Goal: Information Seeking & Learning: Learn about a topic

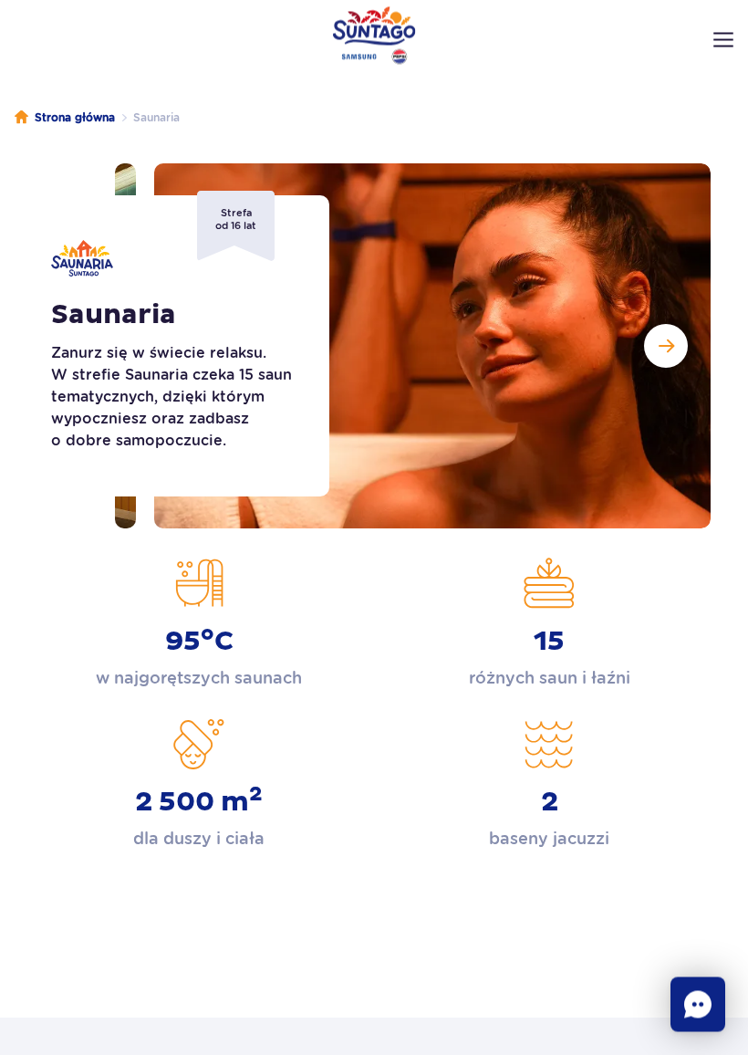
scroll to position [25, 0]
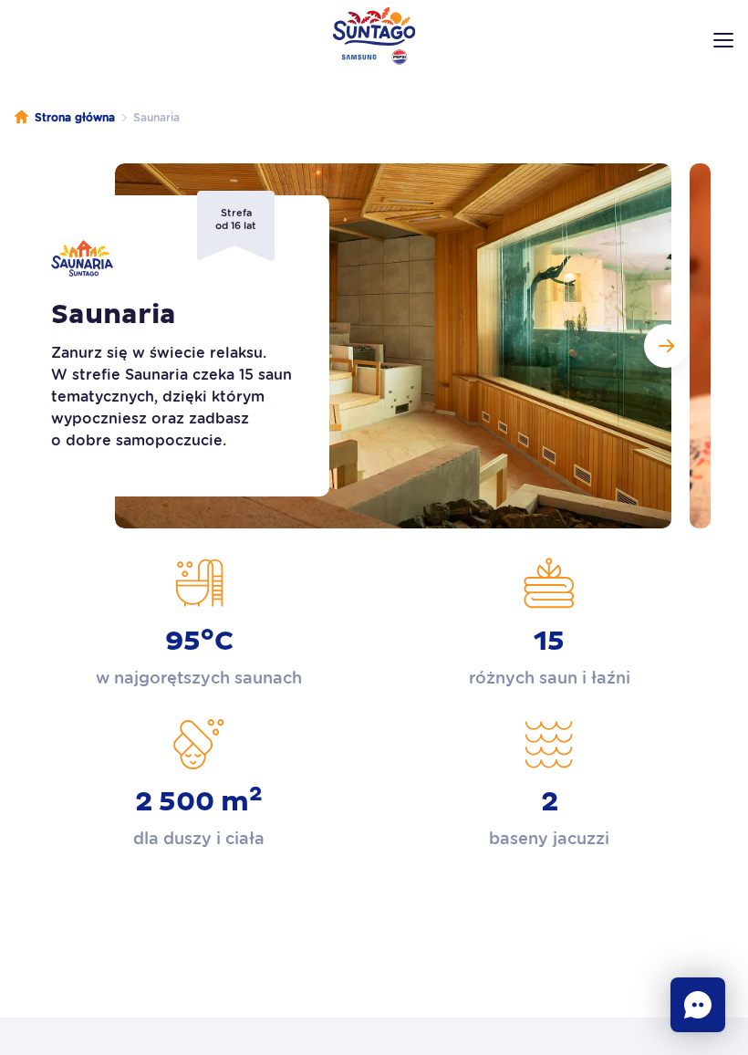
click at [654, 349] on button "Następny slajd" at bounding box center [666, 346] width 44 height 44
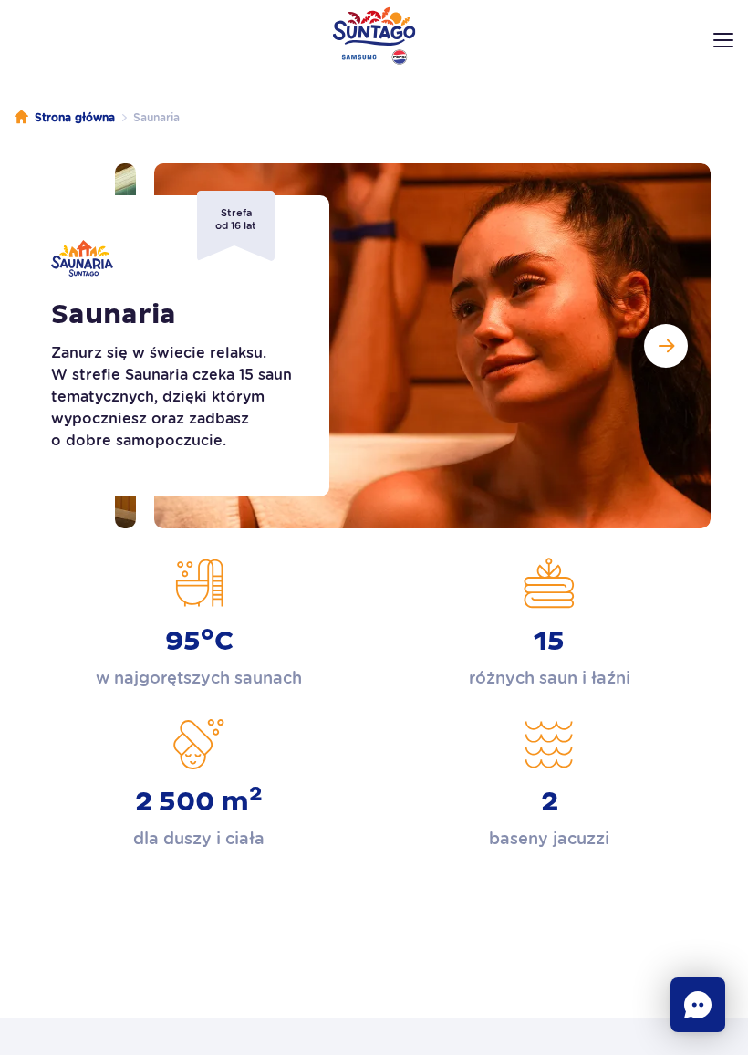
click at [654, 349] on button "Następny slajd" at bounding box center [666, 346] width 44 height 44
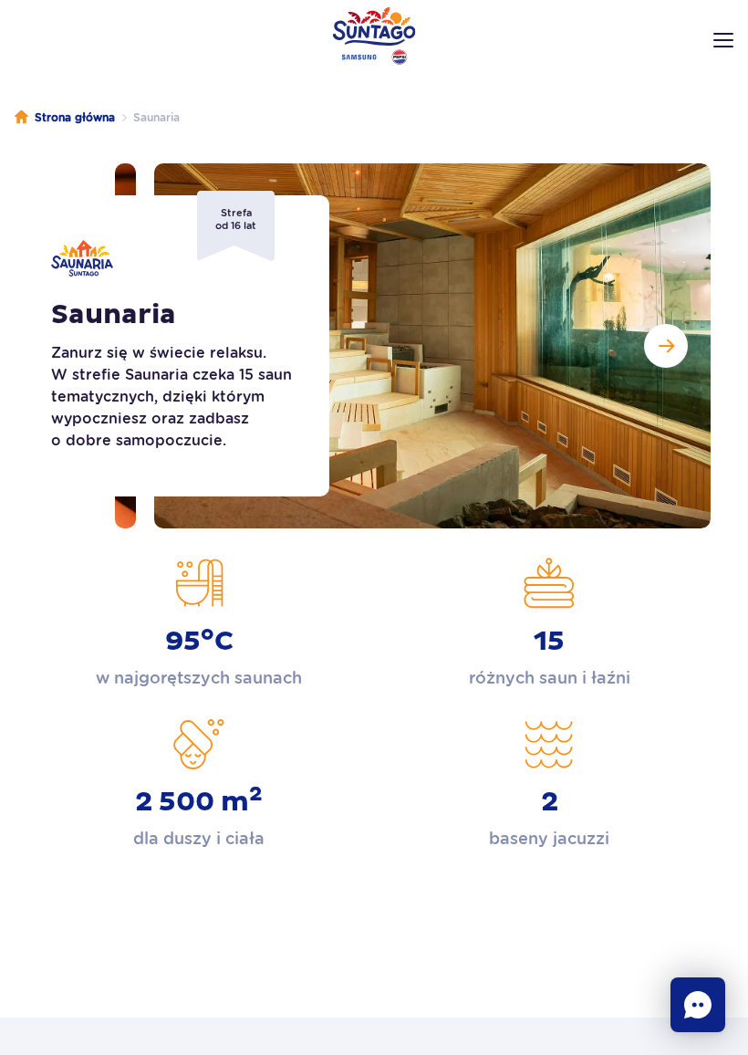
click at [404, 316] on img at bounding box center [432, 345] width 557 height 365
click at [512, 371] on img at bounding box center [432, 345] width 557 height 365
click at [511, 371] on img at bounding box center [432, 345] width 557 height 365
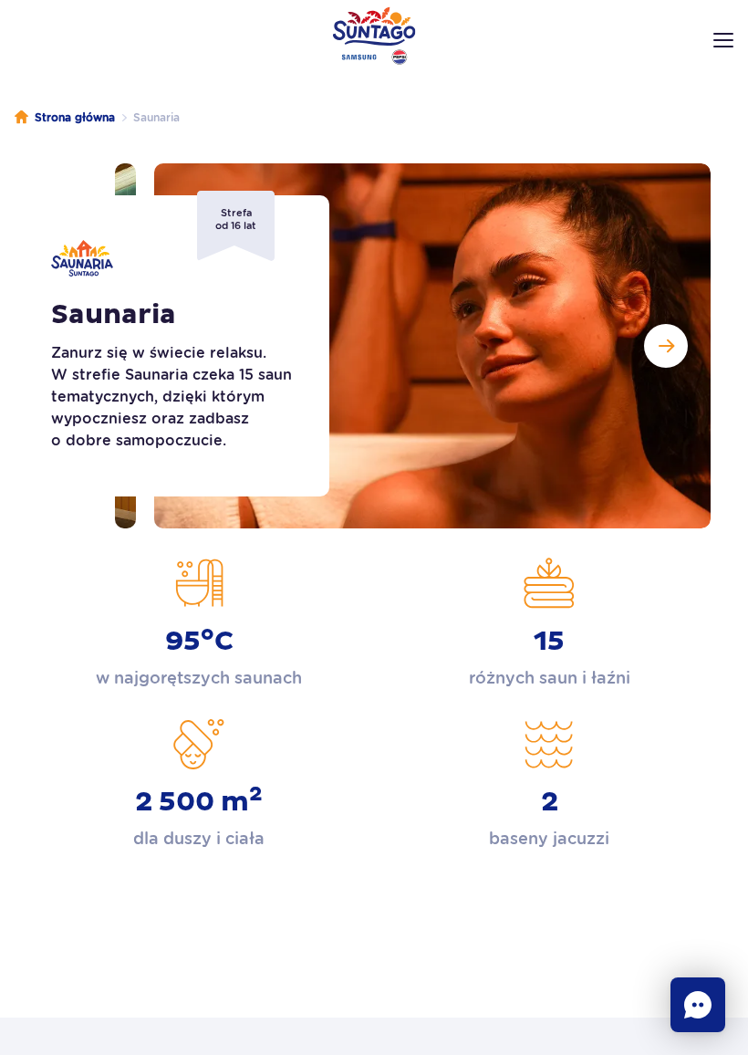
click at [672, 359] on button "Następny slajd" at bounding box center [666, 346] width 44 height 44
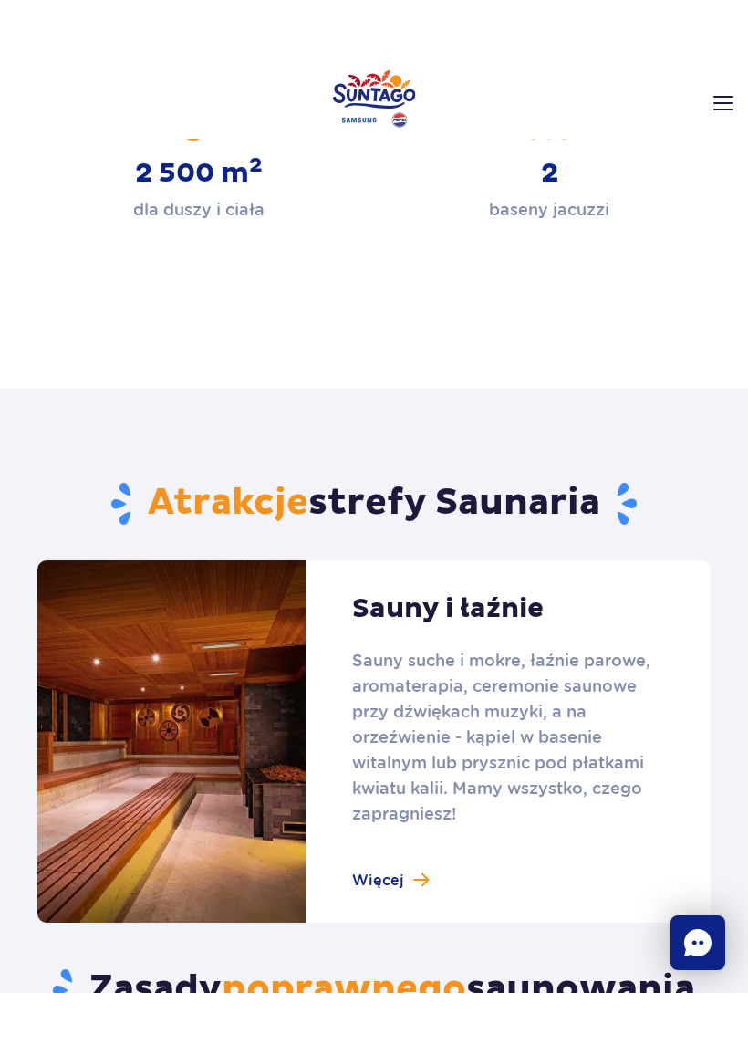
scroll to position [755, 0]
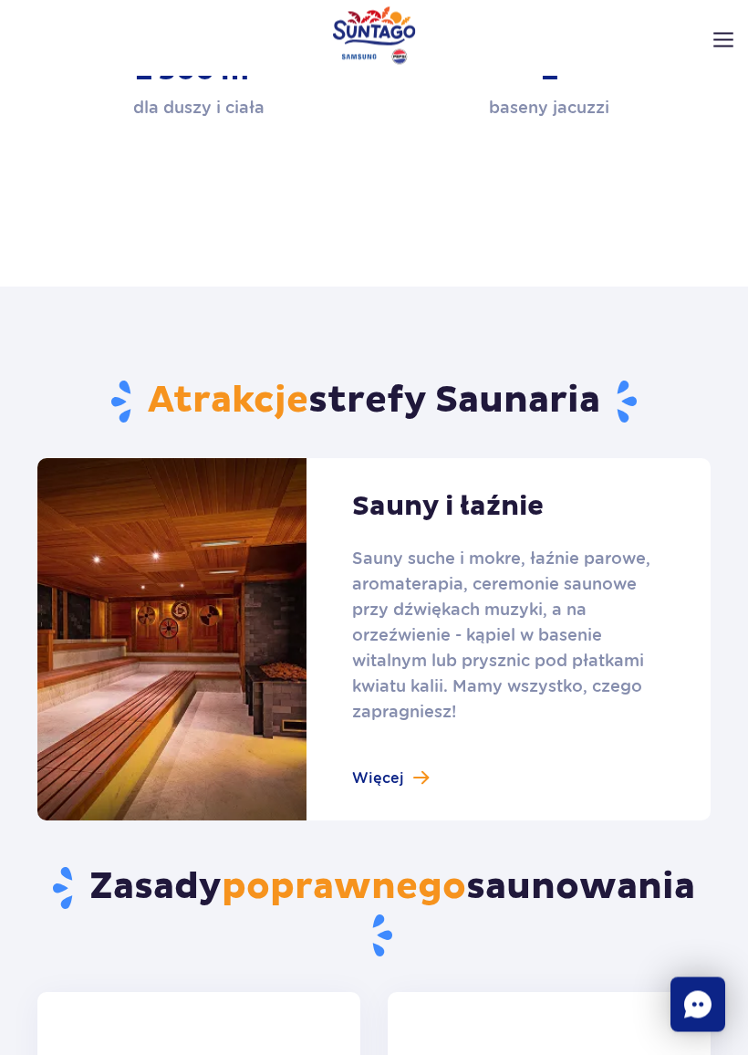
click at [397, 799] on link at bounding box center [374, 640] width 674 height 362
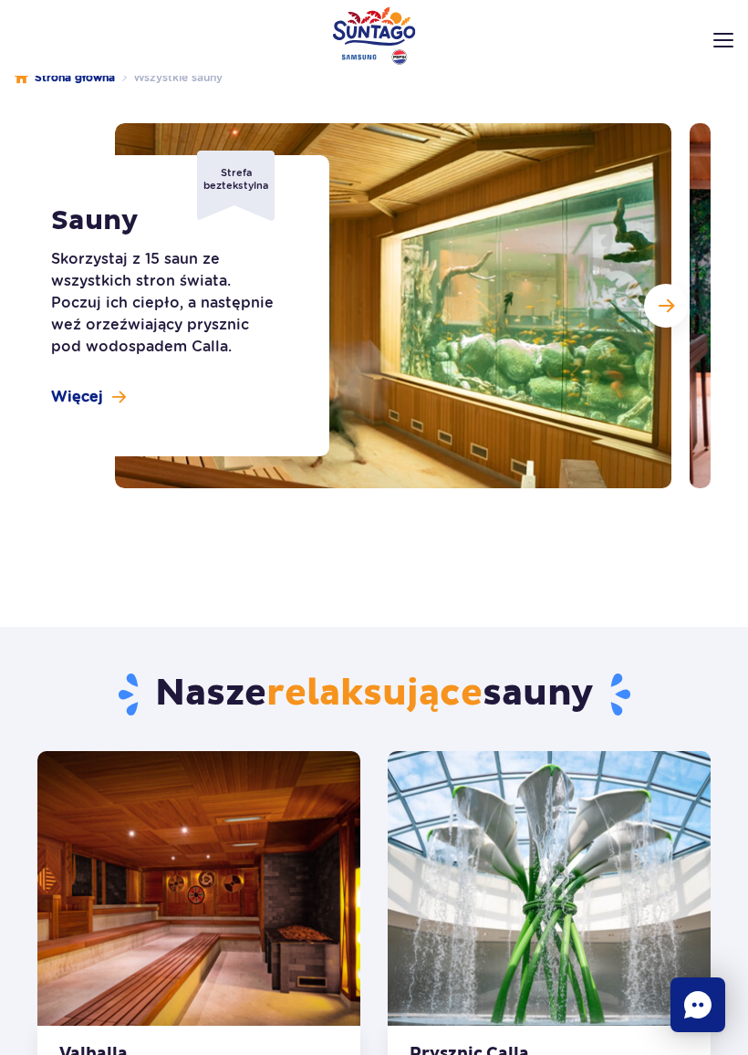
scroll to position [70, 0]
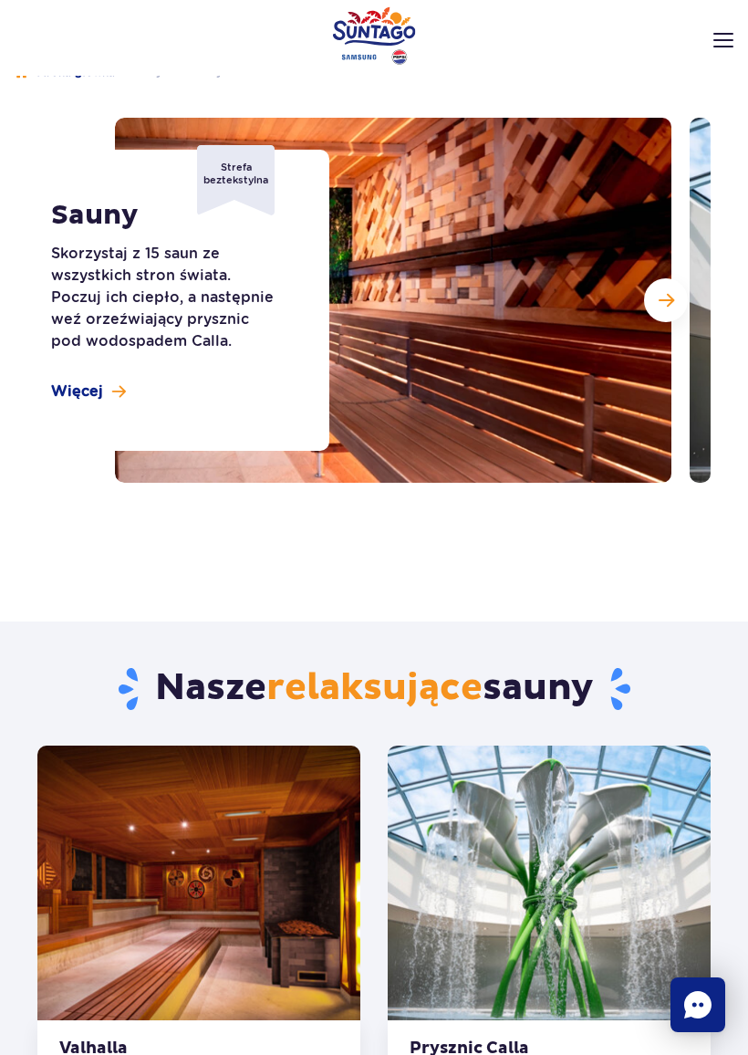
click at [669, 294] on span "Następny slajd" at bounding box center [667, 300] width 16 height 16
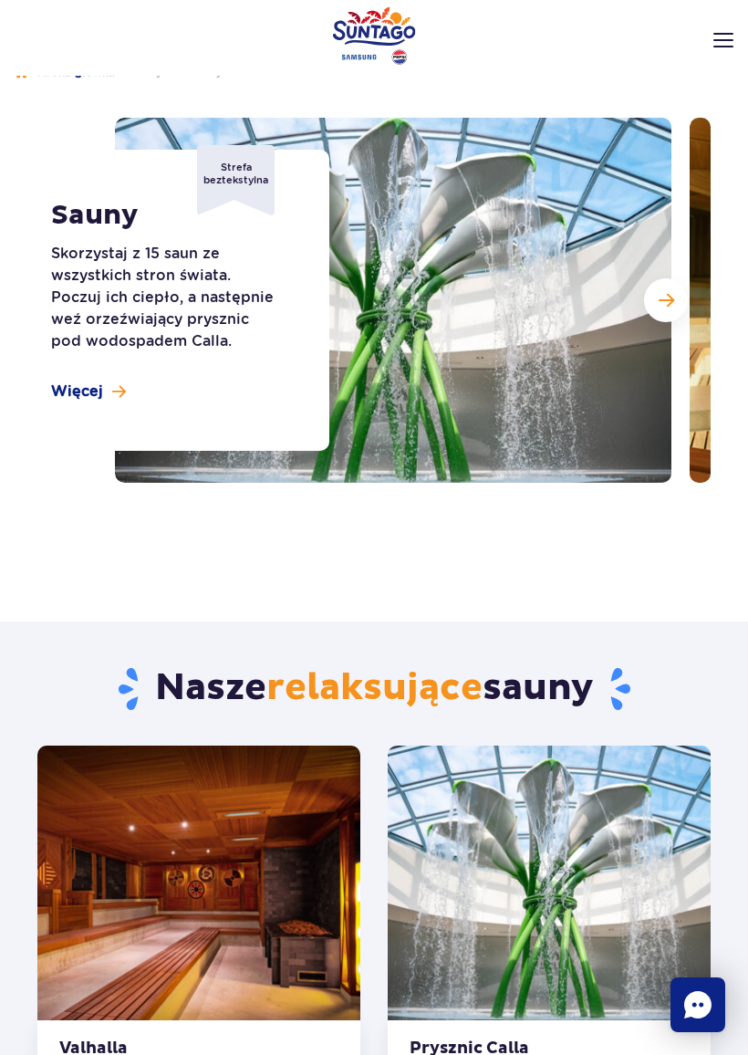
click at [665, 303] on span "Następny slajd" at bounding box center [667, 300] width 16 height 16
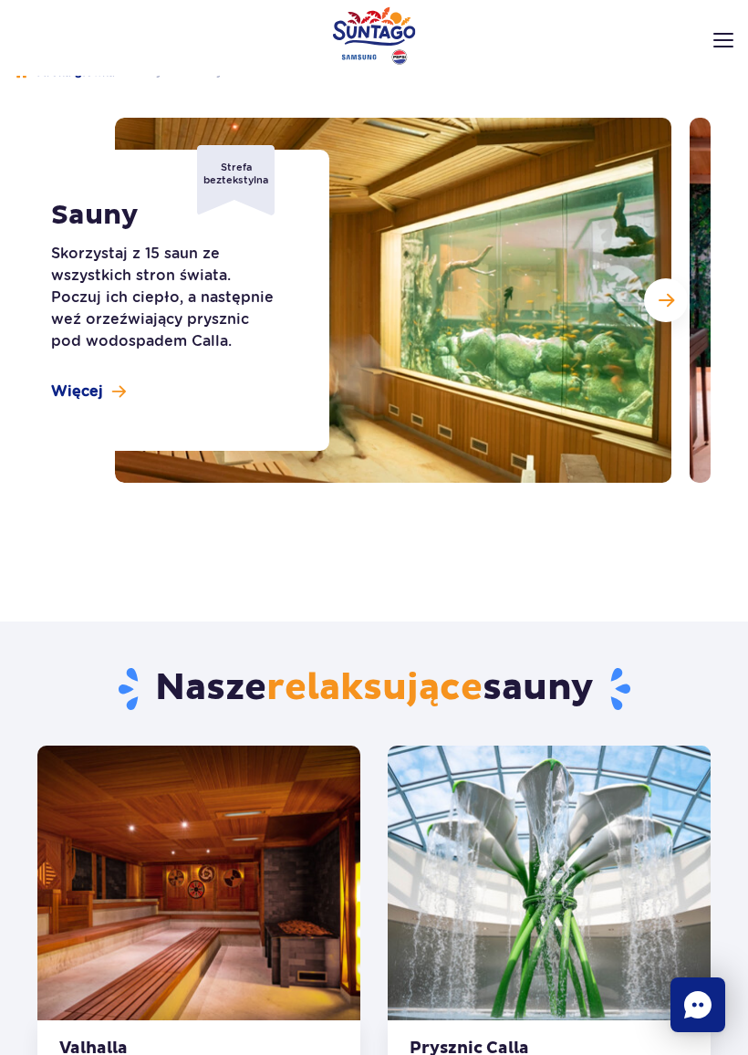
click at [675, 306] on button "Następny slajd" at bounding box center [666, 300] width 44 height 44
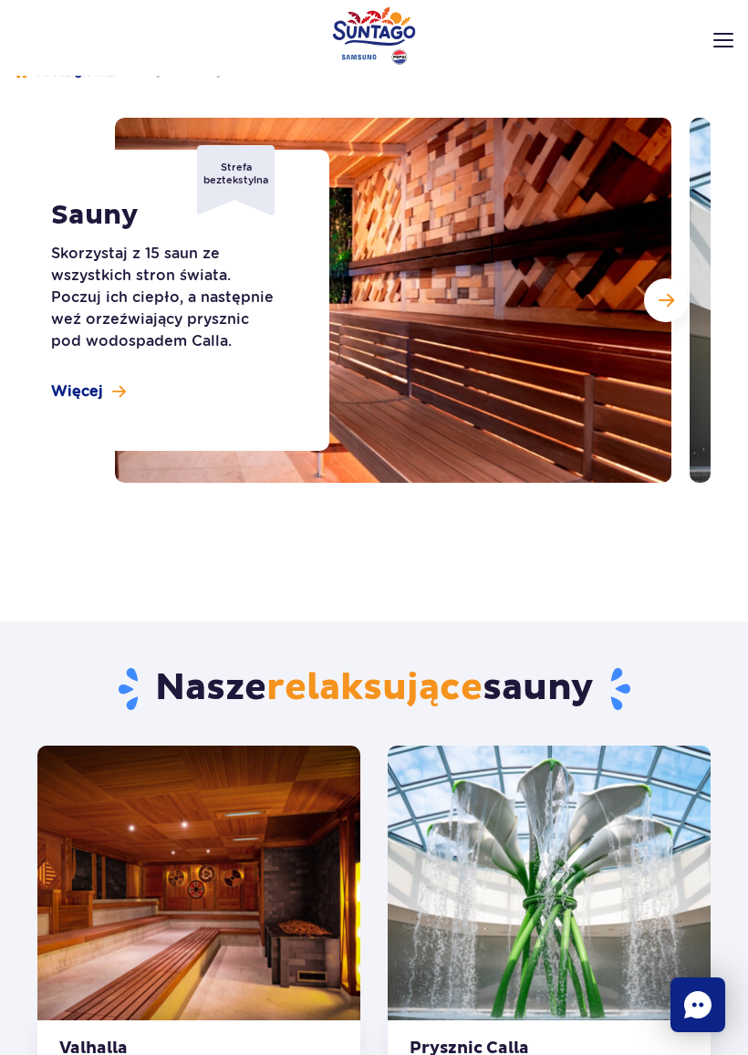
click at [686, 301] on button "Następny slajd" at bounding box center [666, 300] width 44 height 44
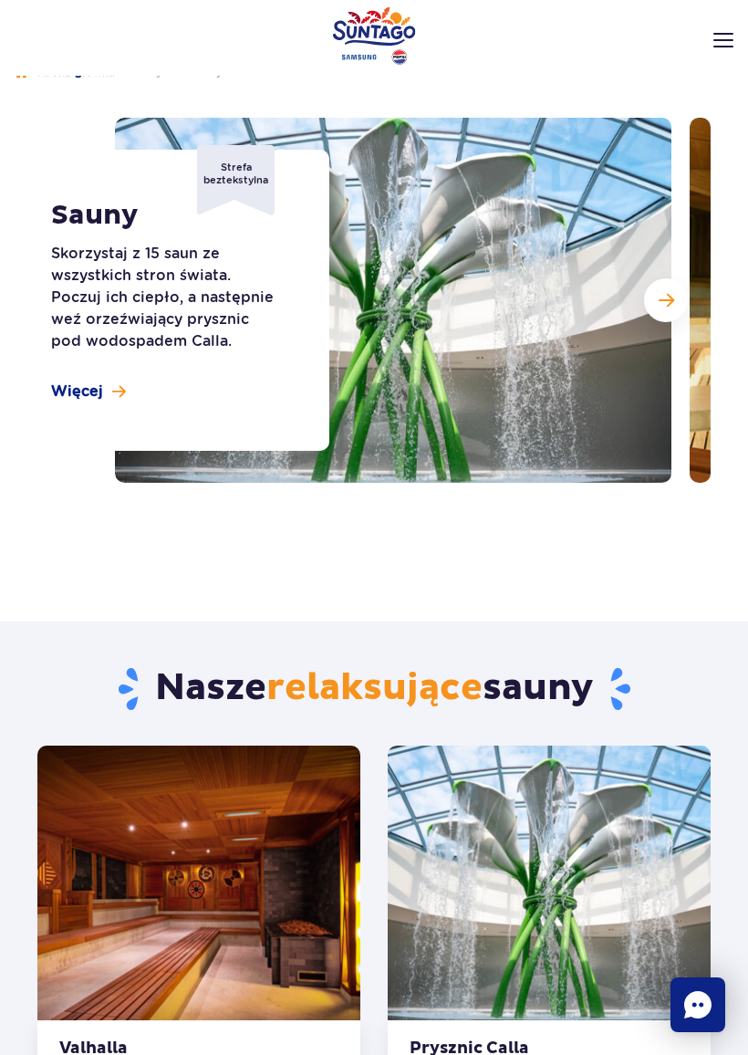
click at [676, 294] on button "Następny slajd" at bounding box center [666, 300] width 44 height 44
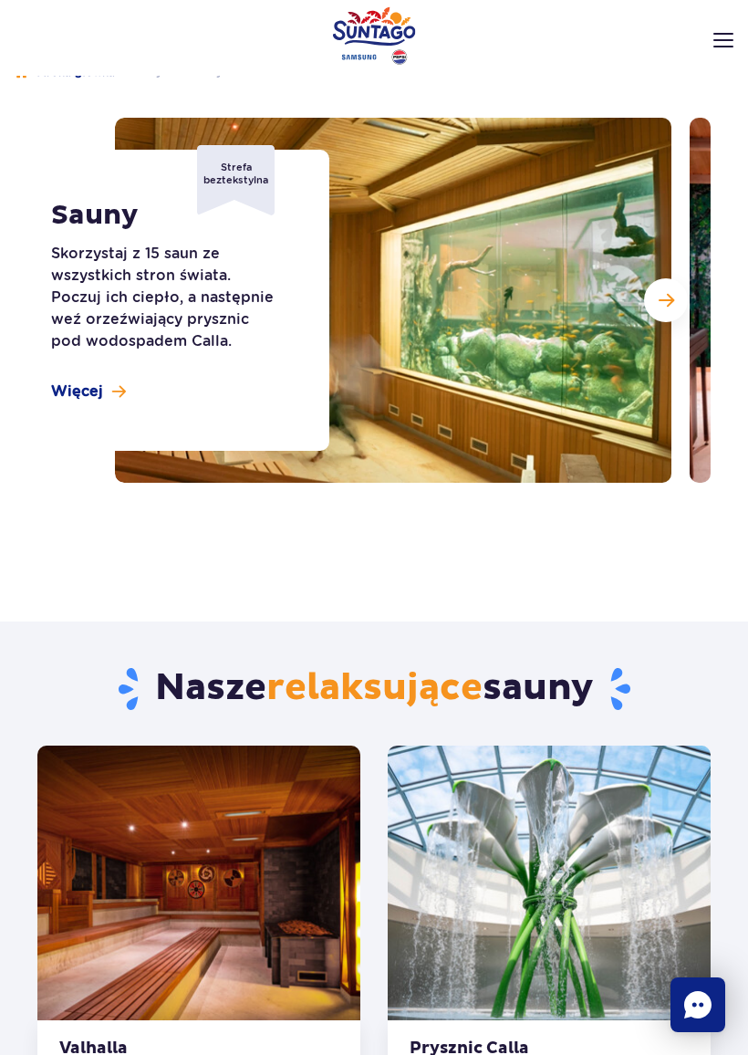
click at [680, 315] on button "Następny slajd" at bounding box center [666, 300] width 44 height 44
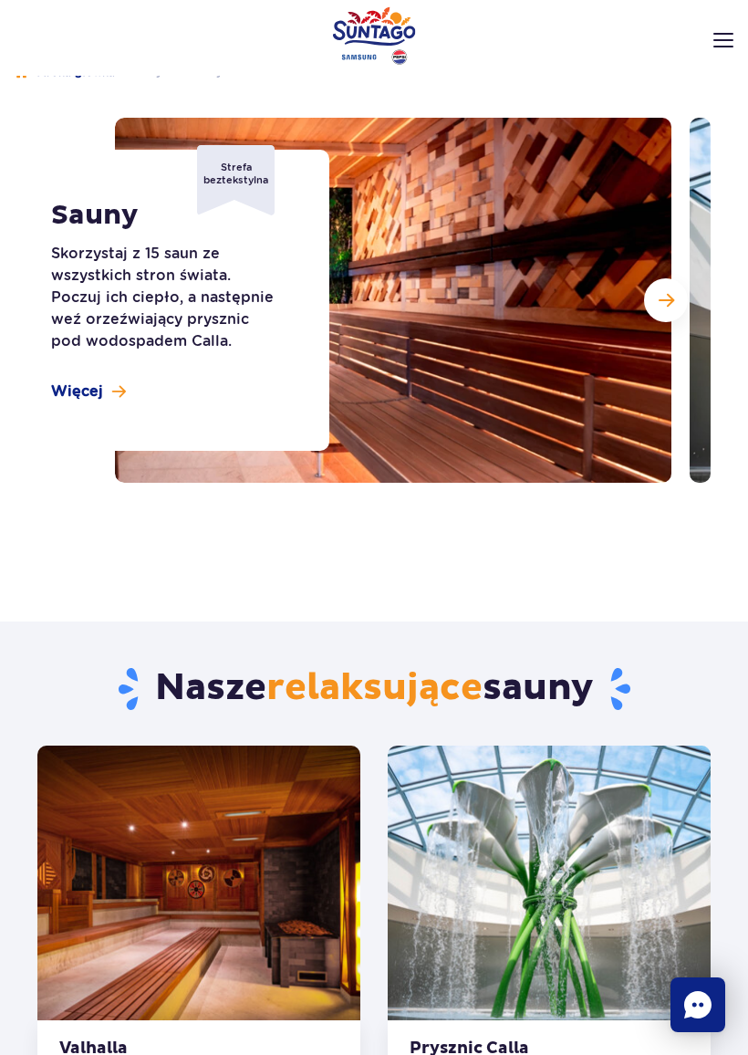
click at [664, 314] on button "Następny slajd" at bounding box center [666, 300] width 44 height 44
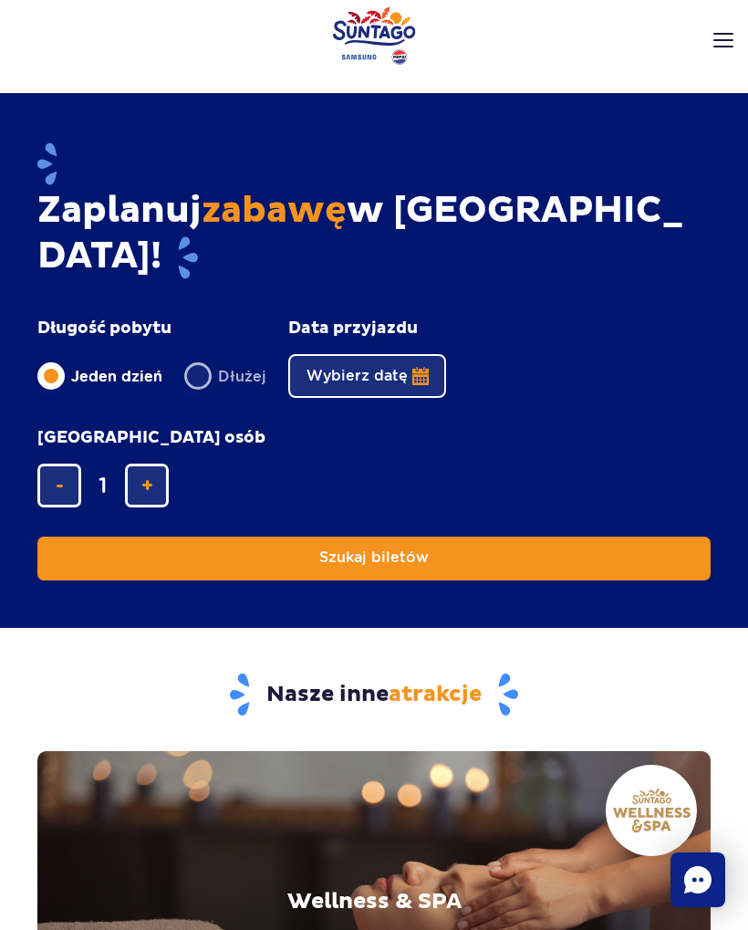
scroll to position [4590, 0]
